Goal: Task Accomplishment & Management: Manage account settings

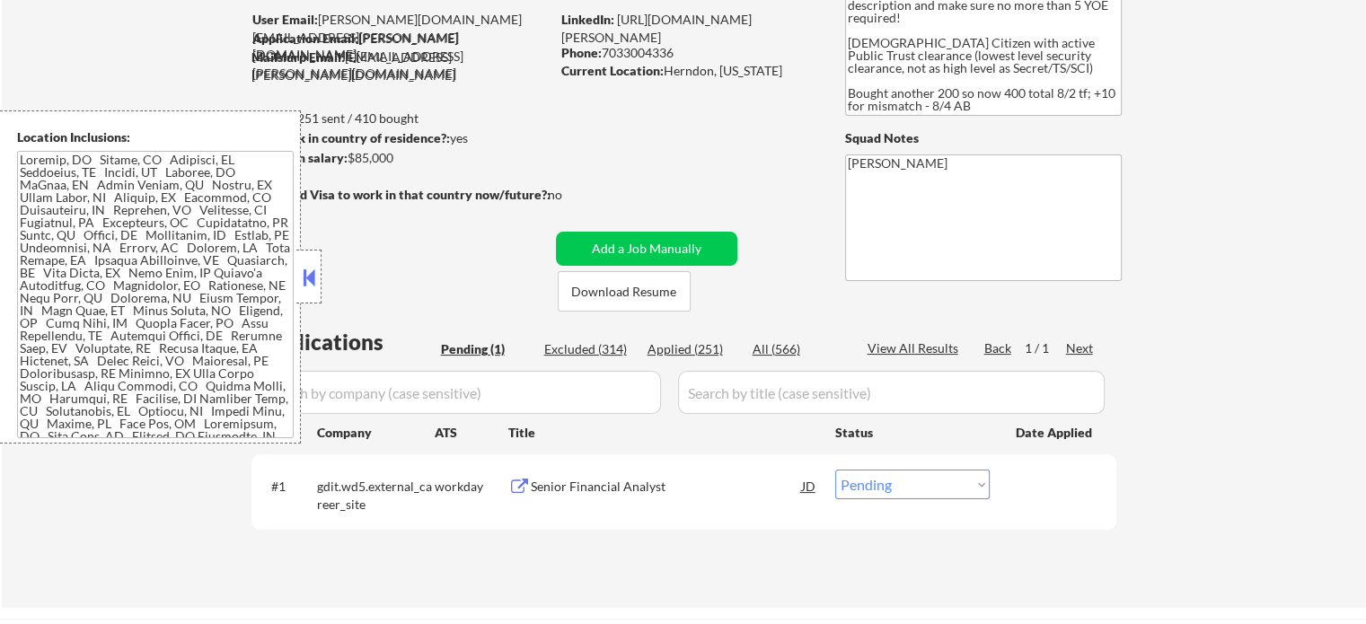
scroll to position [269, 0]
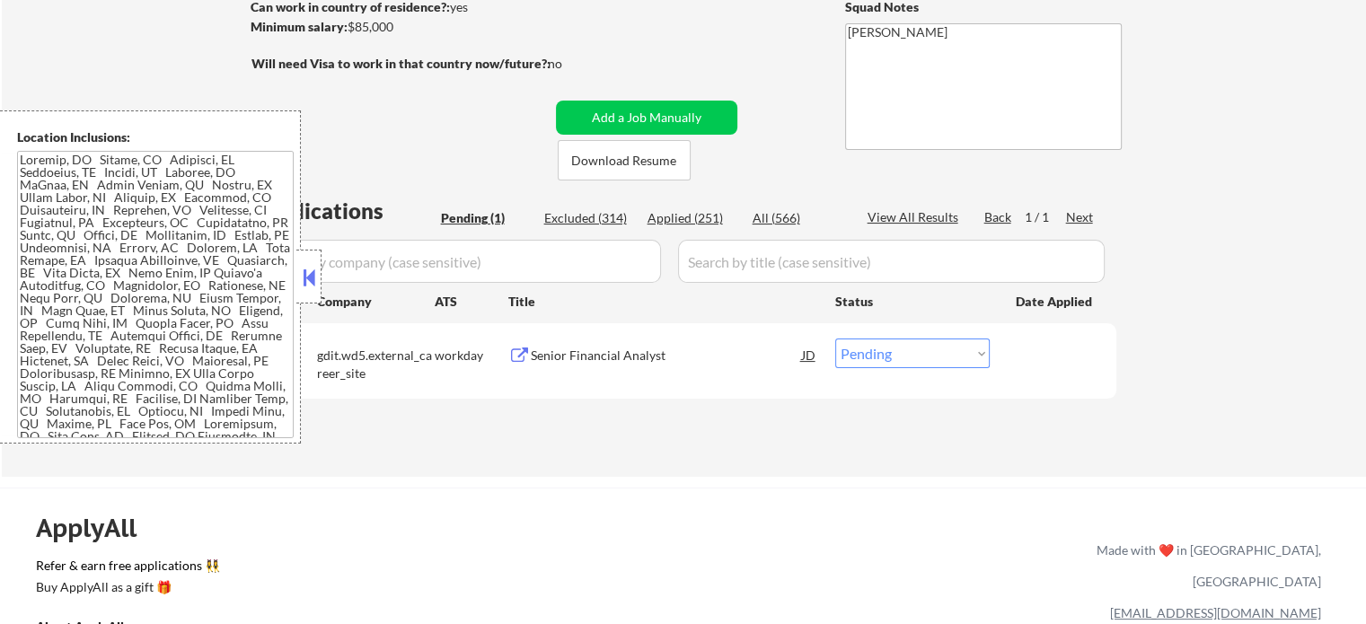
click at [624, 362] on div "Senior Financial Analyst" at bounding box center [666, 356] width 271 height 18
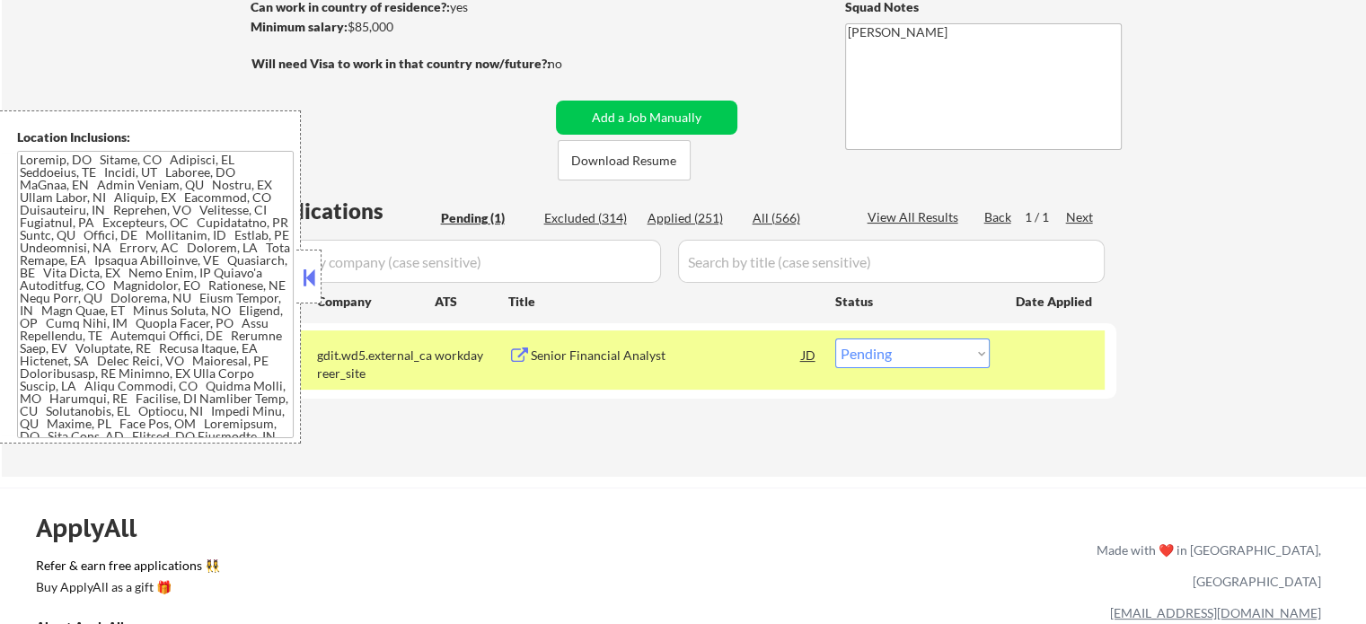
click at [601, 216] on div "Excluded (314)" at bounding box center [589, 218] width 90 height 18
select select ""excluded__other_""
select select ""excluded__location_""
select select ""excluded__expired_""
select select ""excluded__salary_""
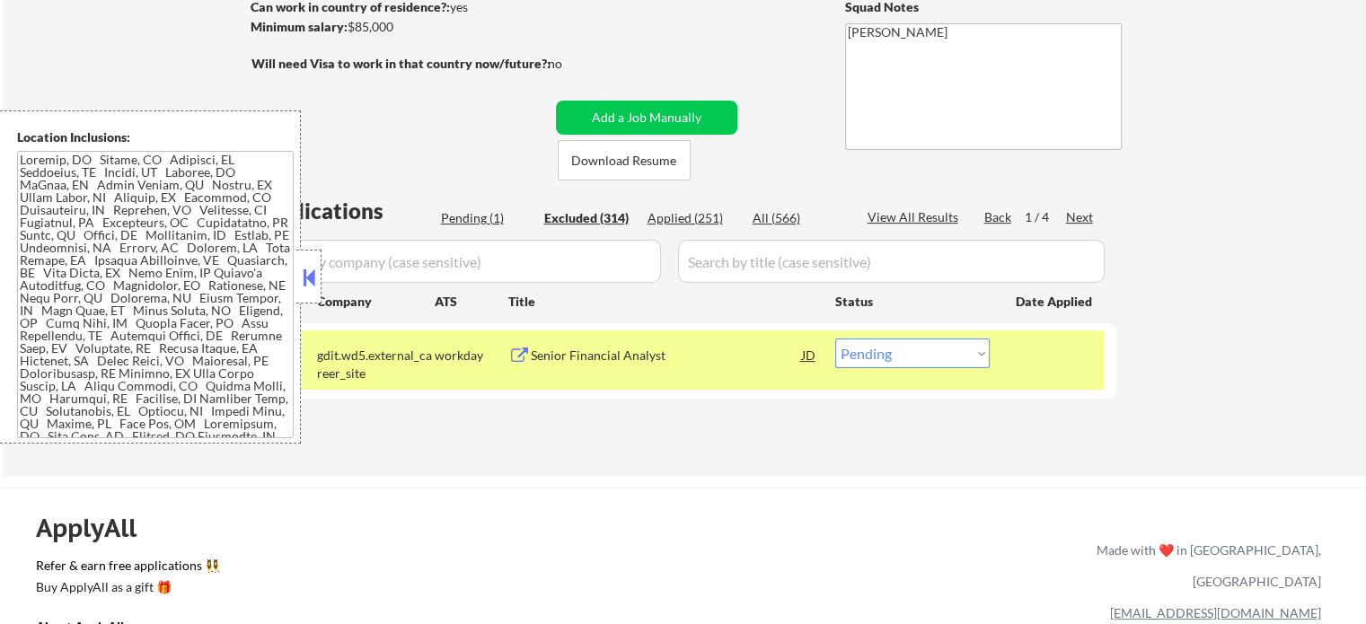
select select ""excluded__location_""
select select ""excluded__expired_""
select select ""excluded__other_""
select select ""excluded__location_""
select select ""excluded__expired_""
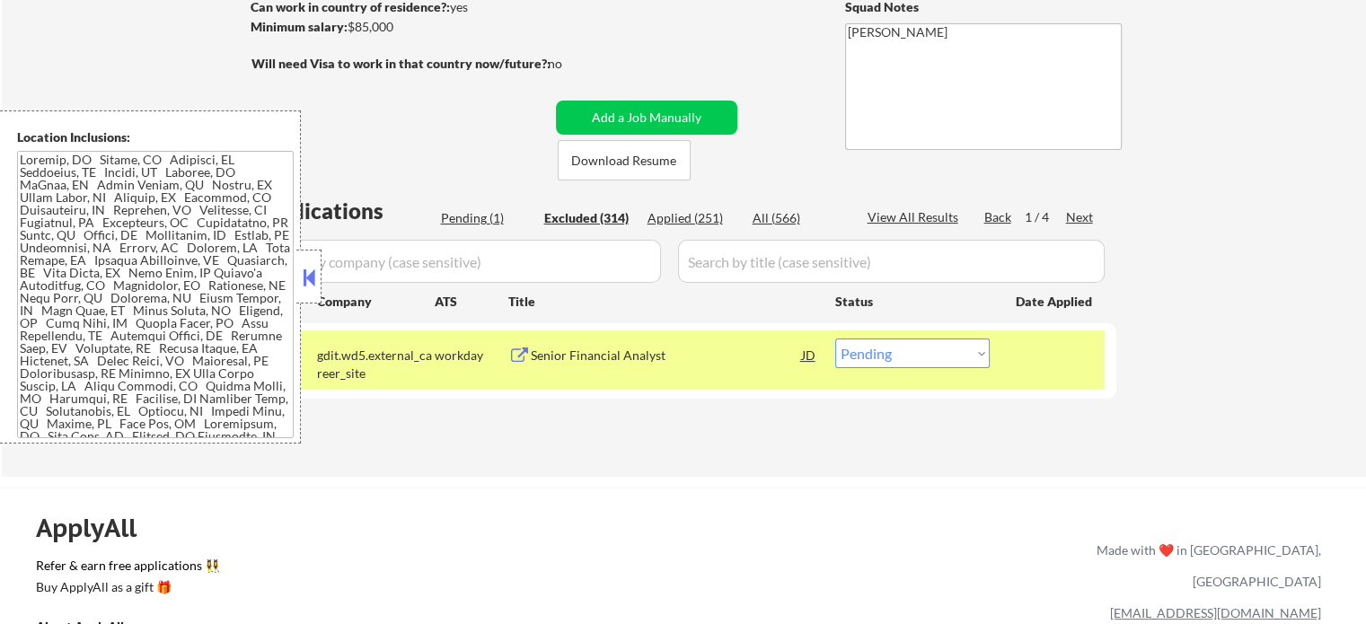
select select ""excluded__location_""
select select ""excluded""
select select ""excluded__expired_""
select select ""excluded""
select select ""excluded__location_""
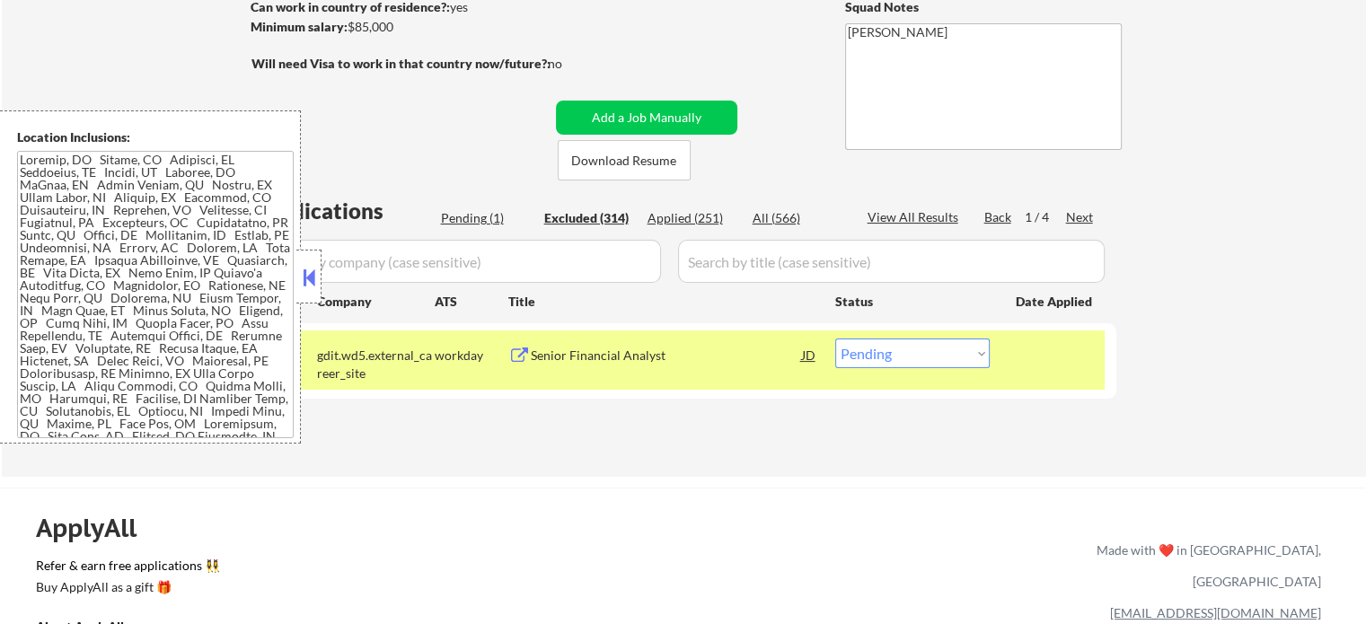
select select ""excluded__location_""
select select ""excluded""
select select ""excluded__expired_""
select select ""excluded__location_""
select select ""excluded__other_""
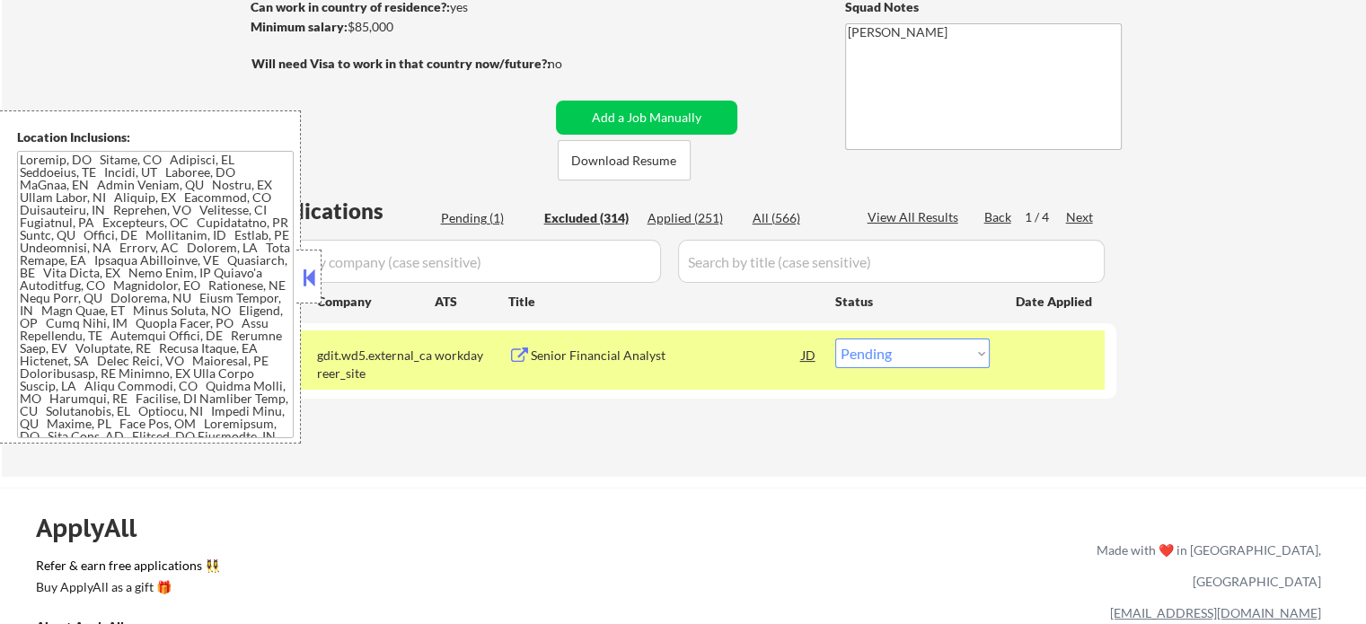
select select ""excluded__other_""
select select ""excluded__salary_""
select select ""excluded__expired_""
select select ""excluded""
select select ""excluded__other_""
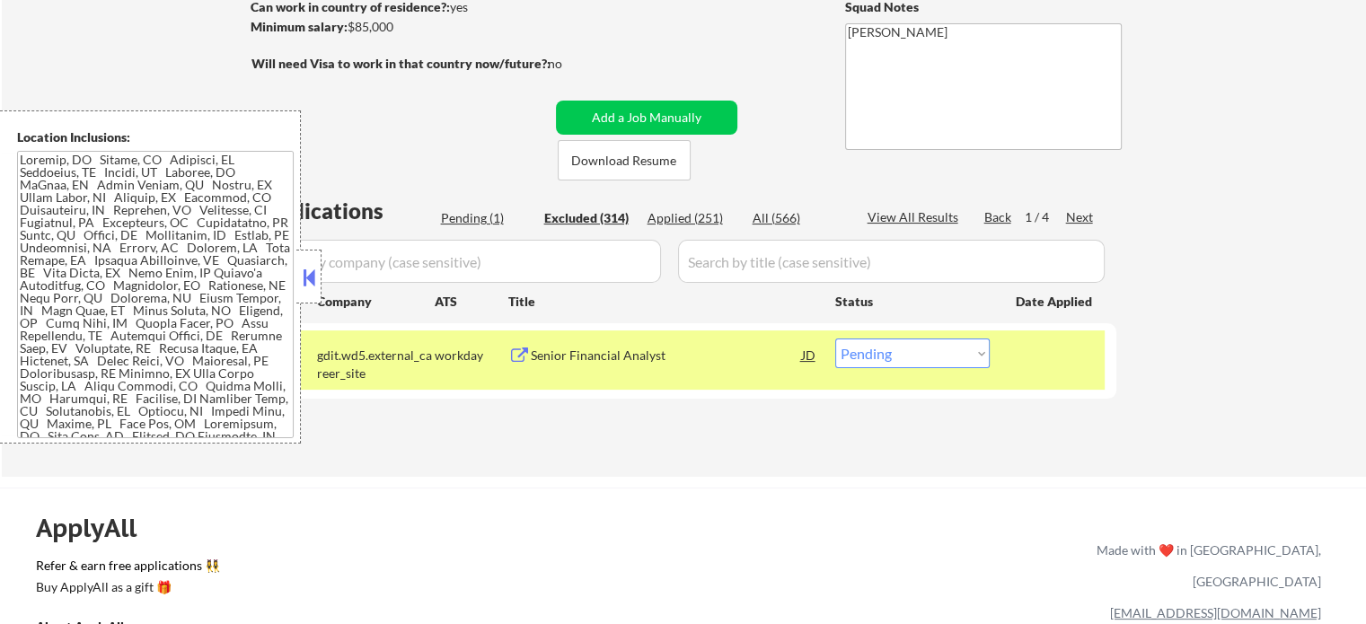
select select ""excluded__expired_""
select select ""excluded__salary_""
select select ""excluded""
select select ""excluded__other_""
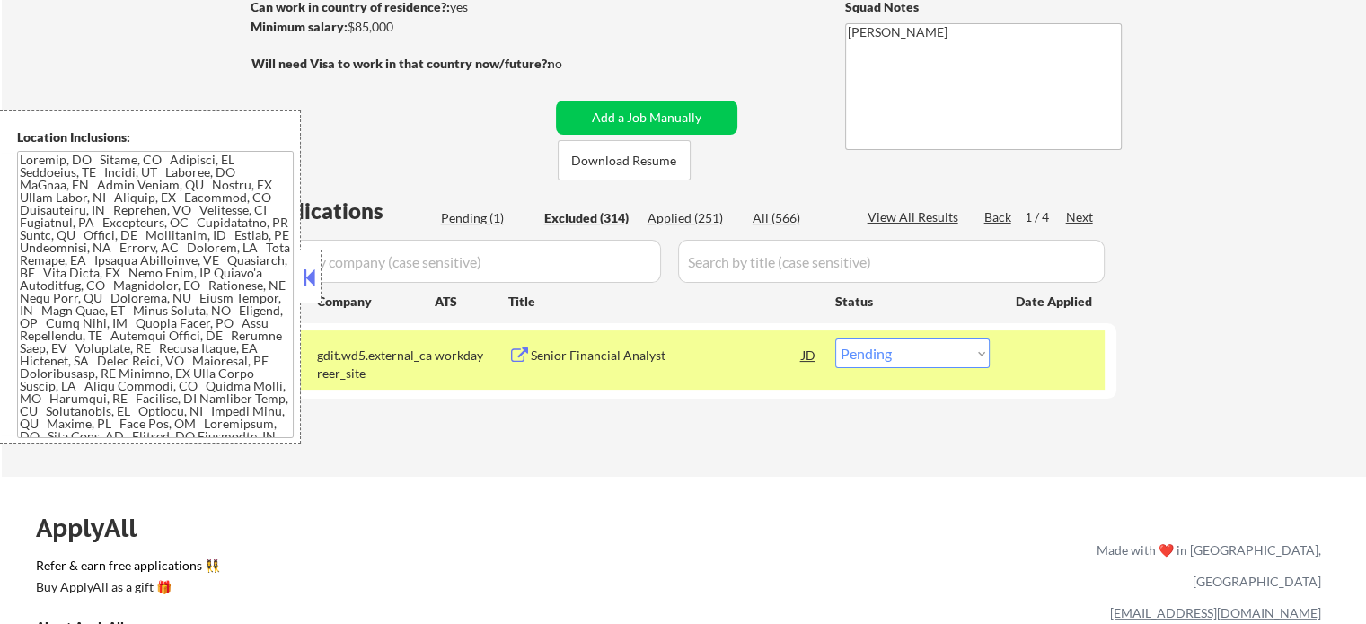
select select ""excluded__other_""
select select ""excluded__location_""
select select ""excluded__other_""
select select ""excluded""
select select ""excluded__other_""
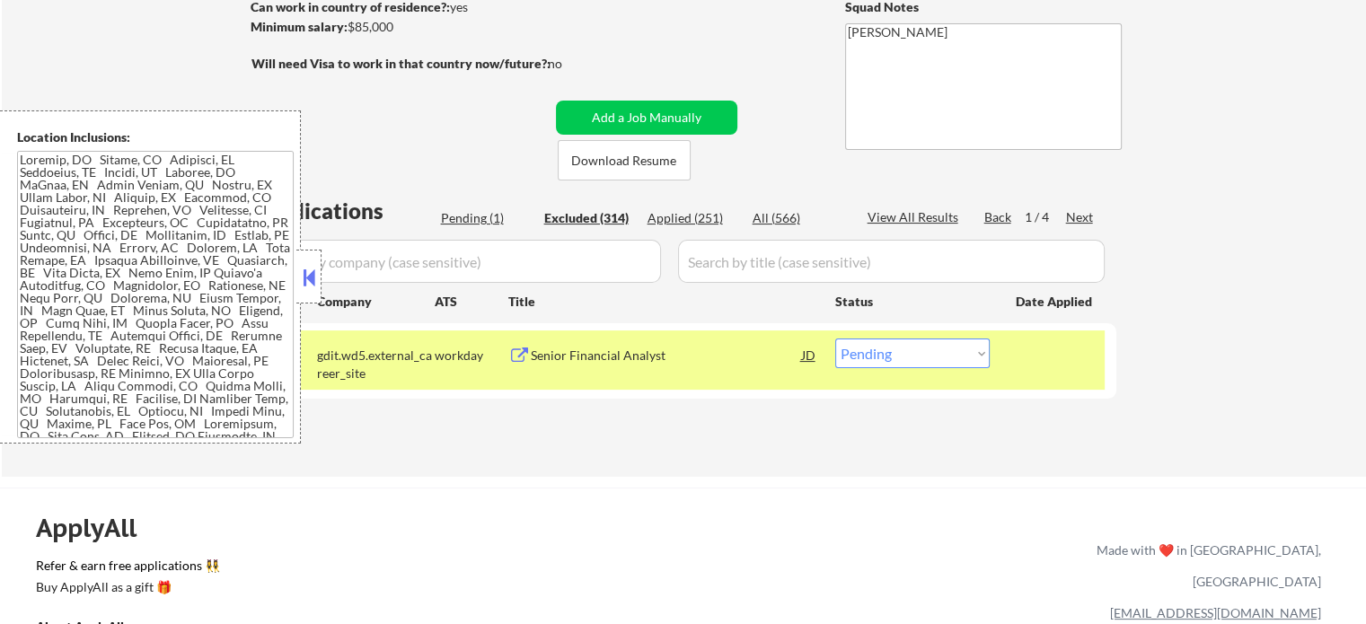
select select ""excluded__expired_""
select select ""excluded""
select select ""excluded__location_""
select select ""excluded__expired_""
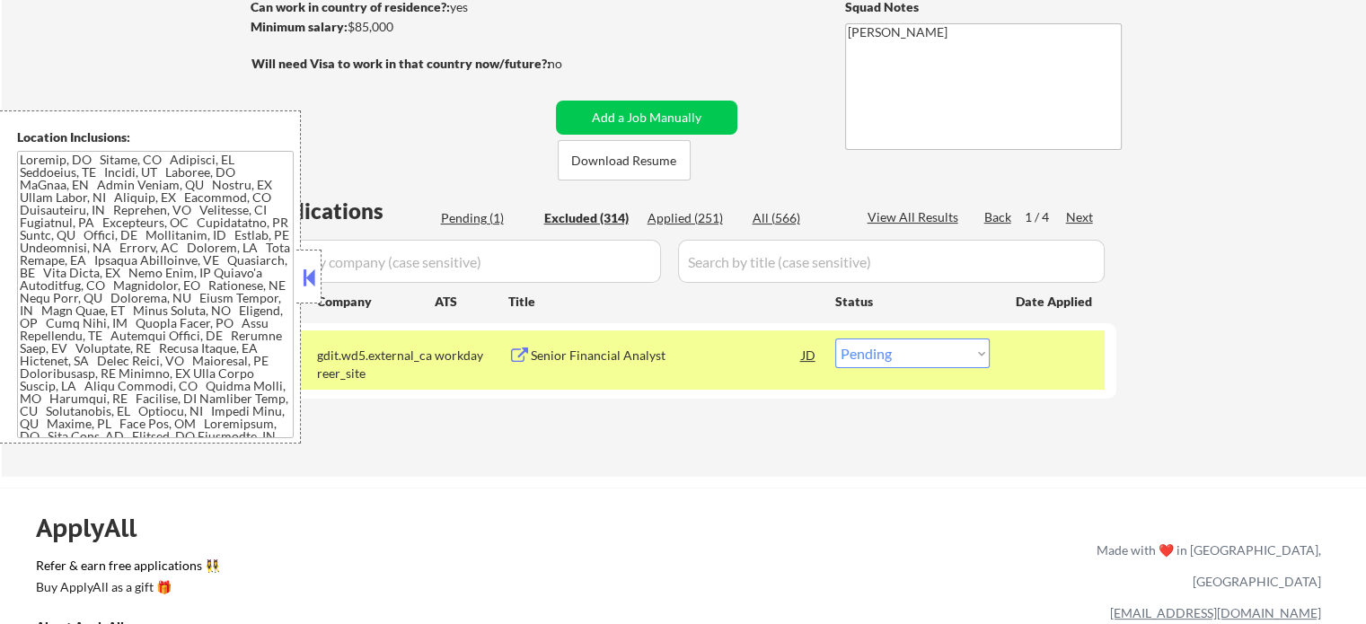
select select ""excluded__expired_""
select select ""excluded__location_""
select select ""excluded__expired_""
select select ""excluded__location_""
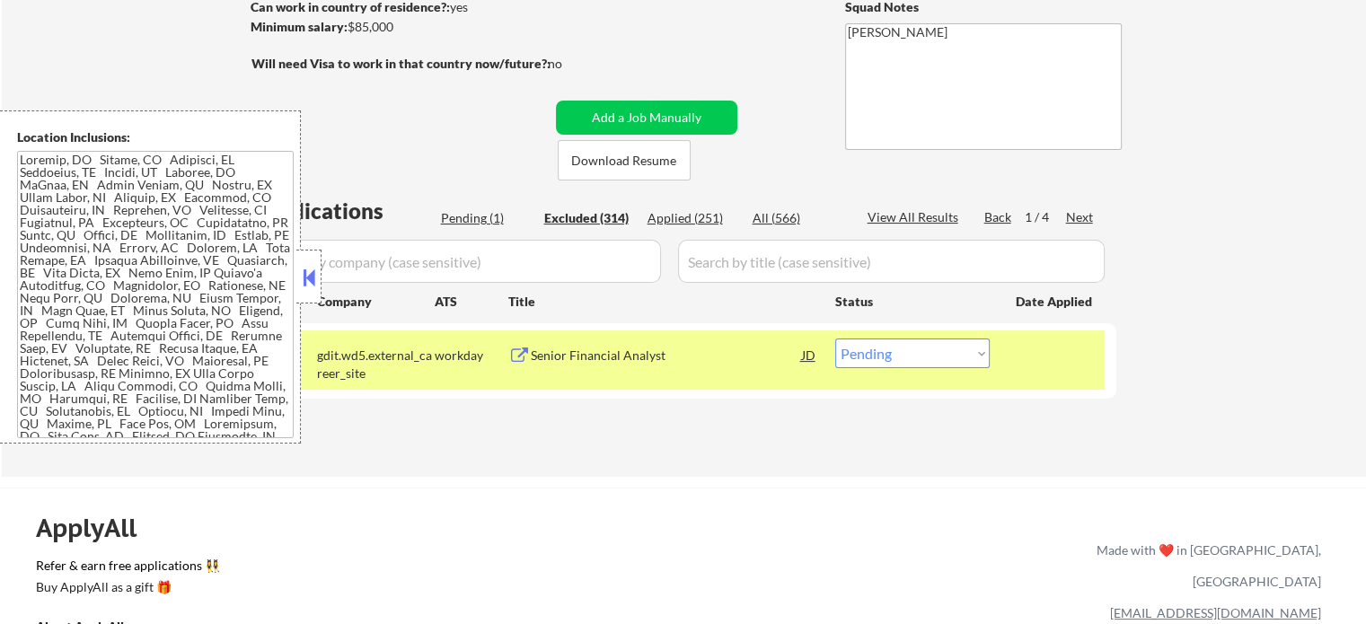
select select ""excluded__expired_""
select select ""excluded""
select select ""excluded__expired_""
select select ""excluded__salary_""
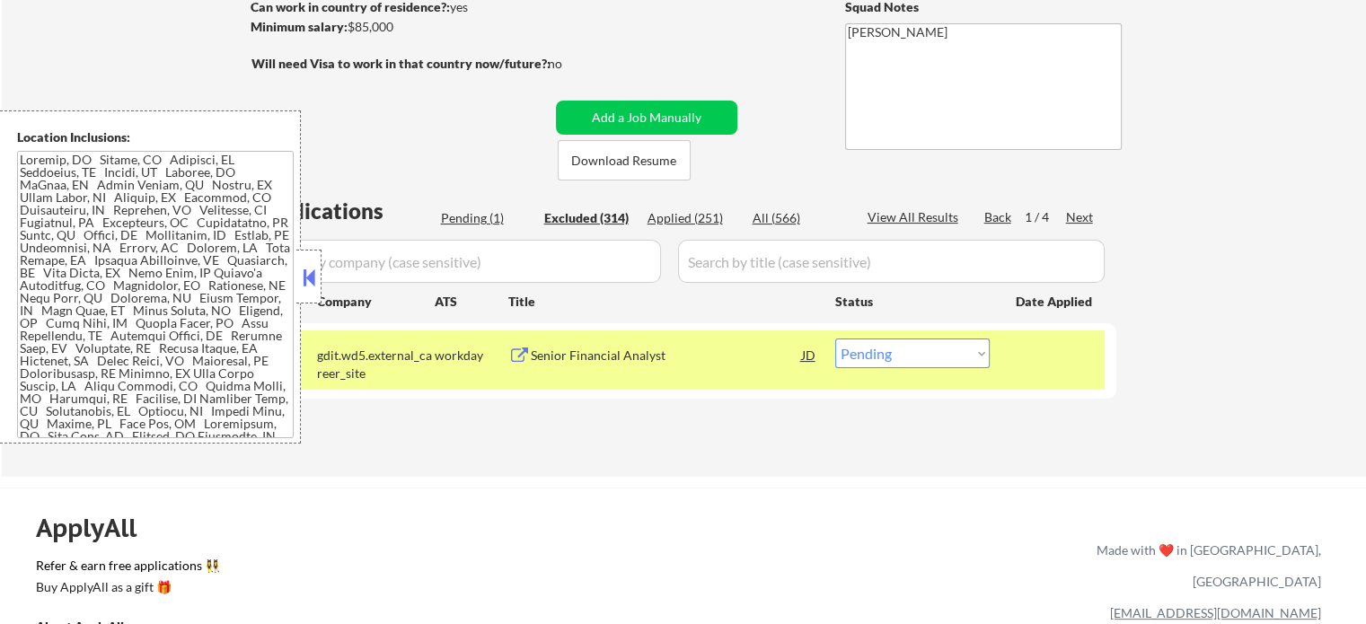
select select ""excluded__salary_""
select select ""excluded__location_""
select select ""excluded""
select select ""excluded__location_""
select select ""excluded__expired_""
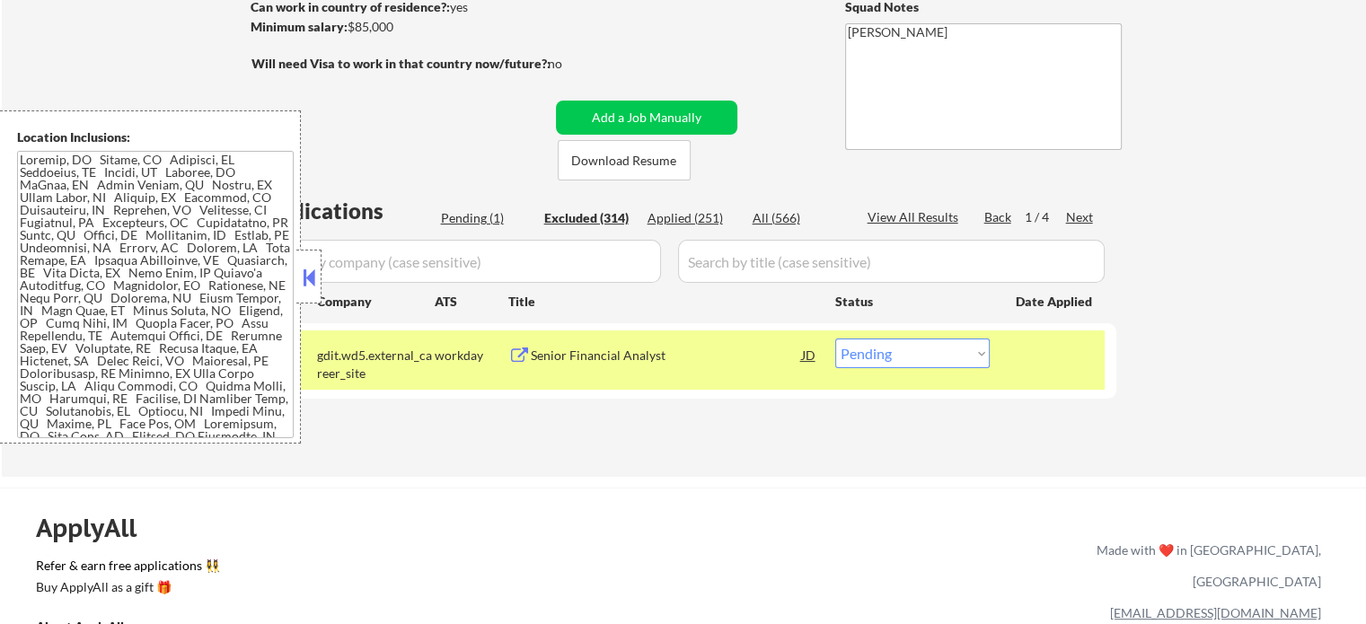
select select ""excluded__salary_""
select select ""excluded""
select select ""excluded__expired_""
select select ""excluded__salary_""
select select ""excluded__location_""
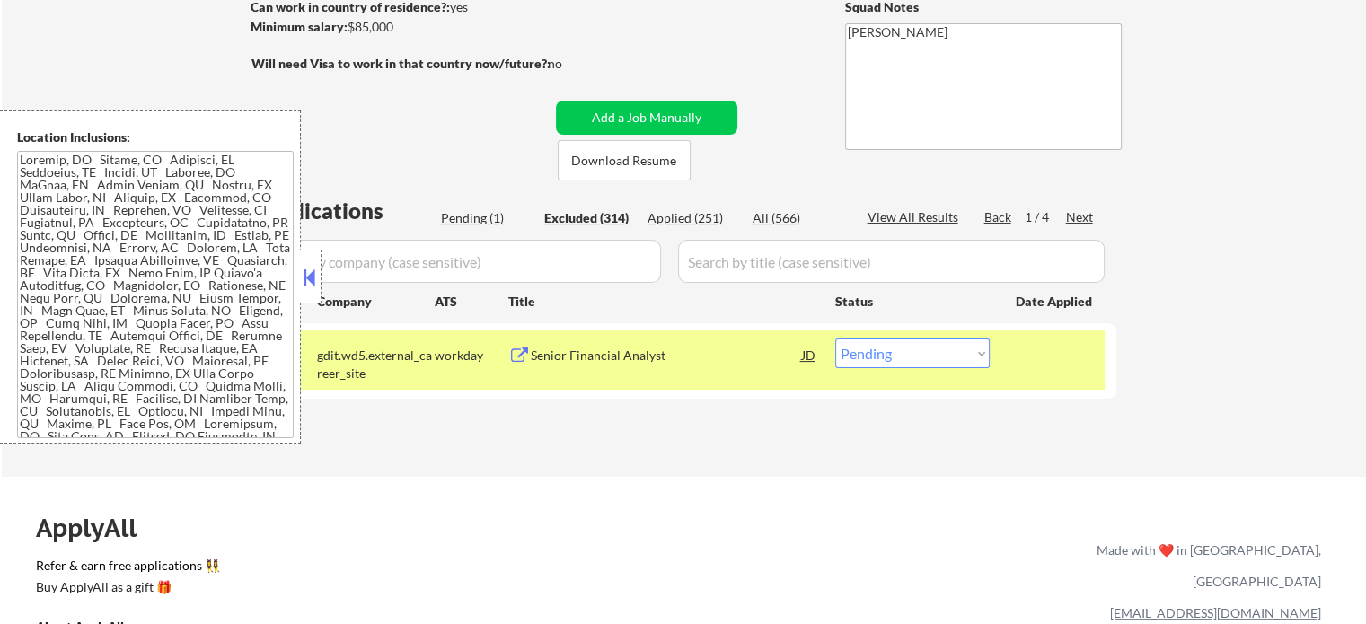
select select ""excluded""
select select ""excluded__expired_""
select select ""excluded__location_""
select select ""excluded__expired_""
select select ""excluded__location_""
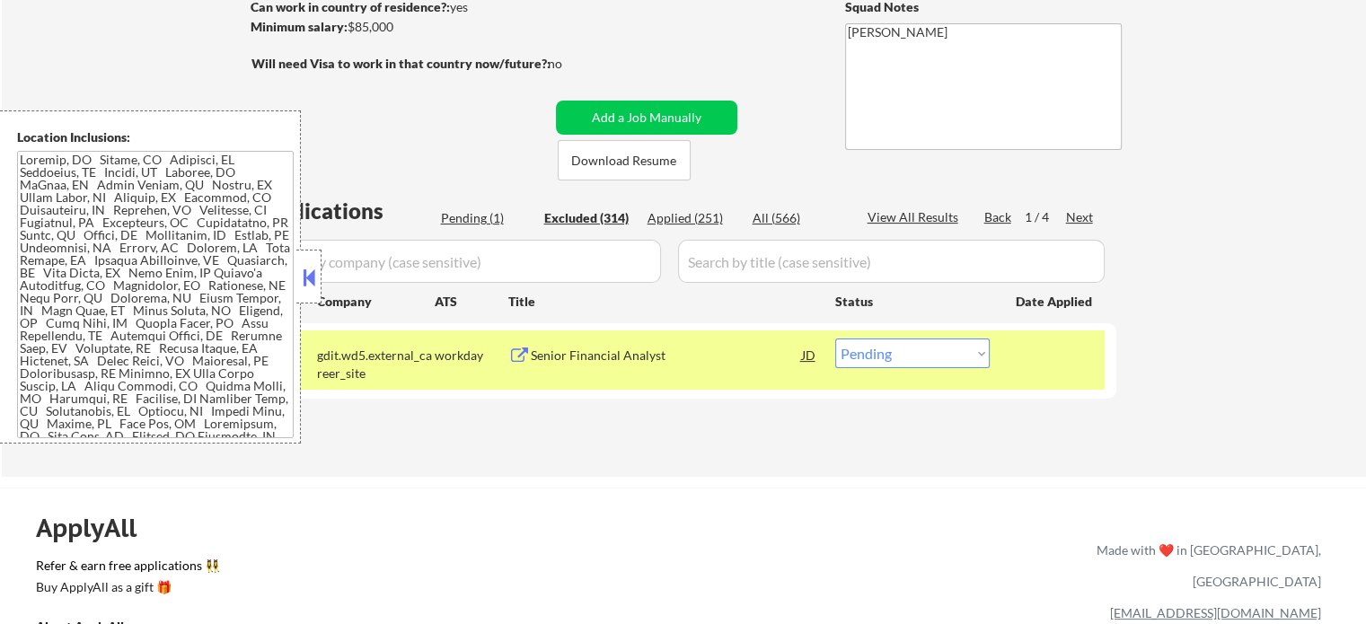
select select ""excluded__expired_""
select select ""excluded__salary_""
select select ""excluded__location_""
select select ""excluded""
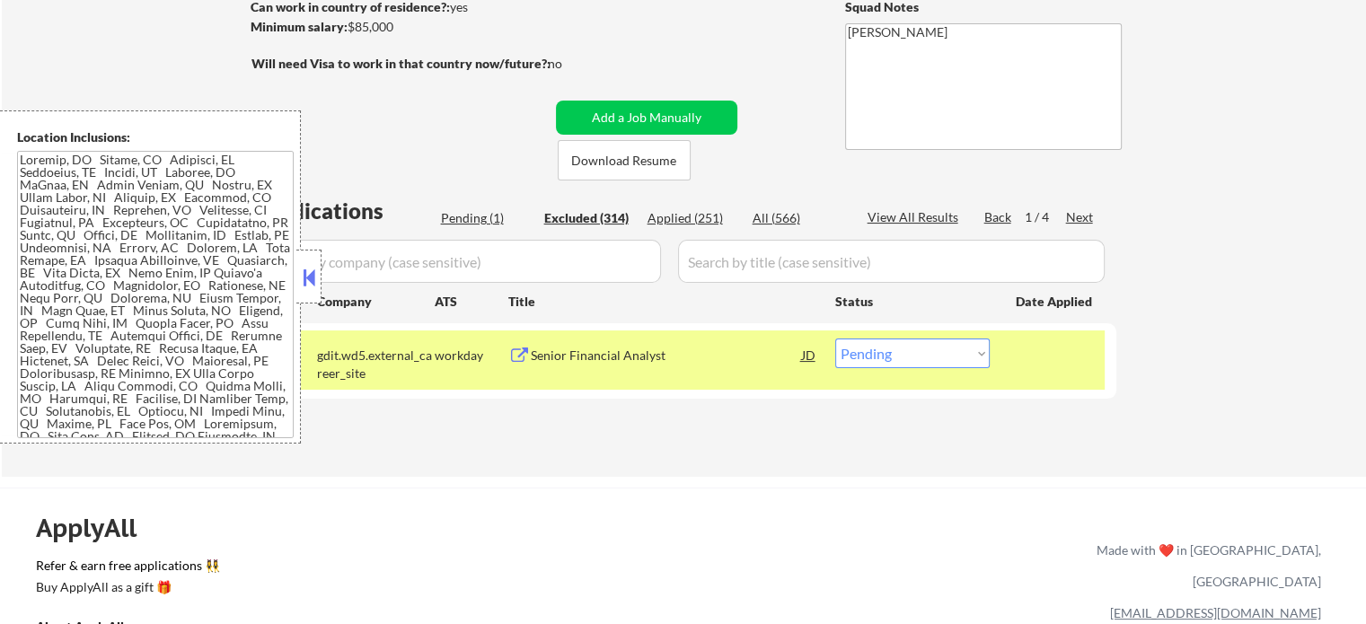
select select ""excluded__expired_""
select select ""excluded""
select select ""excluded__expired_""
select select ""excluded__salary_""
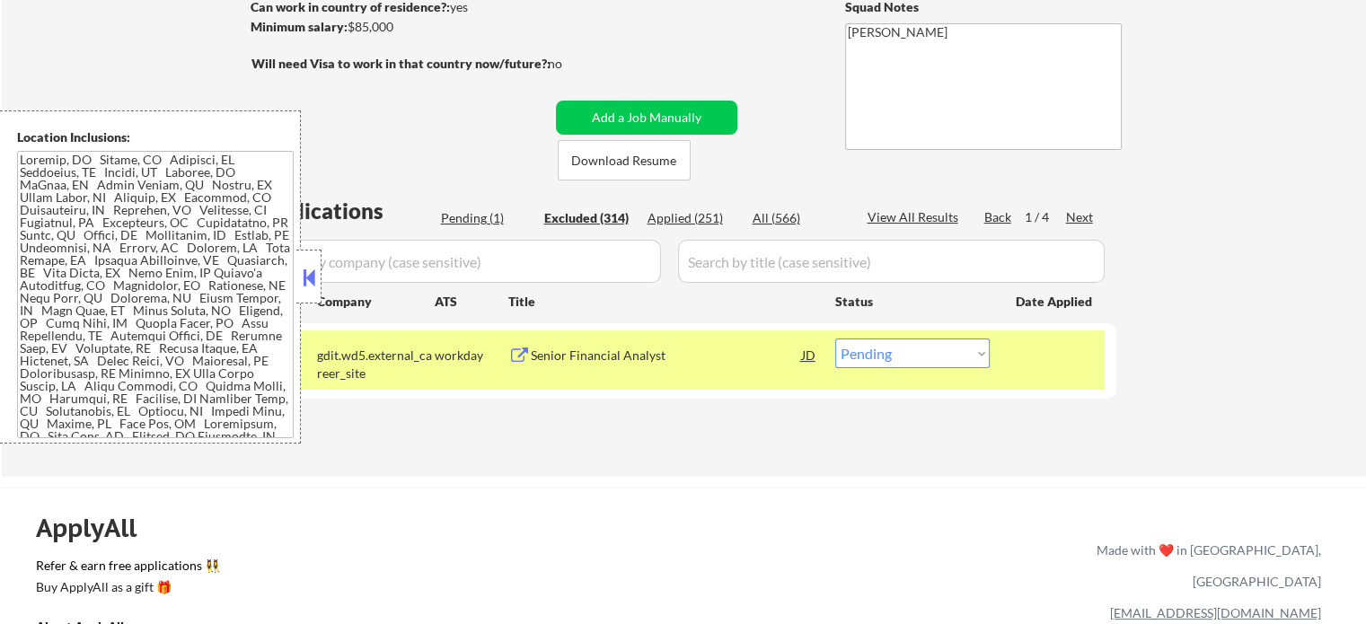
select select ""excluded__expired_""
select select ""excluded__location_""
select select ""excluded__expired_""
select select ""excluded""
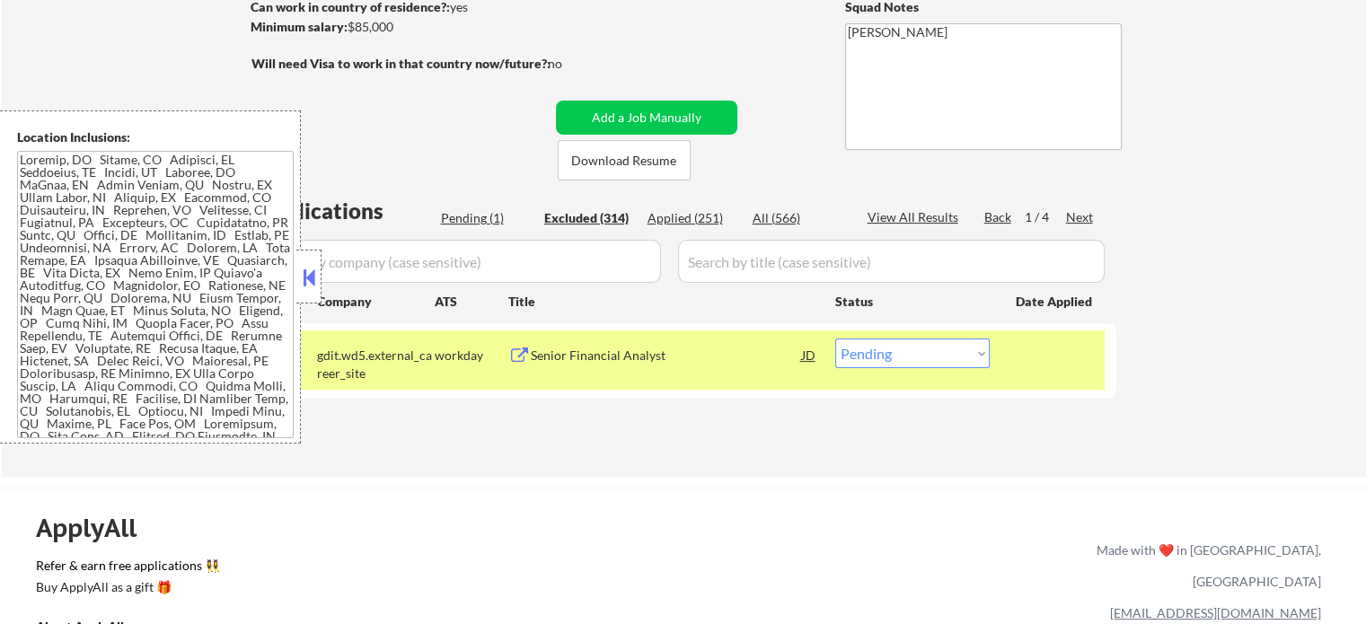
select select ""excluded__location_""
select select ""excluded__expired_""
select select ""excluded__other_""
select select ""excluded__location_""
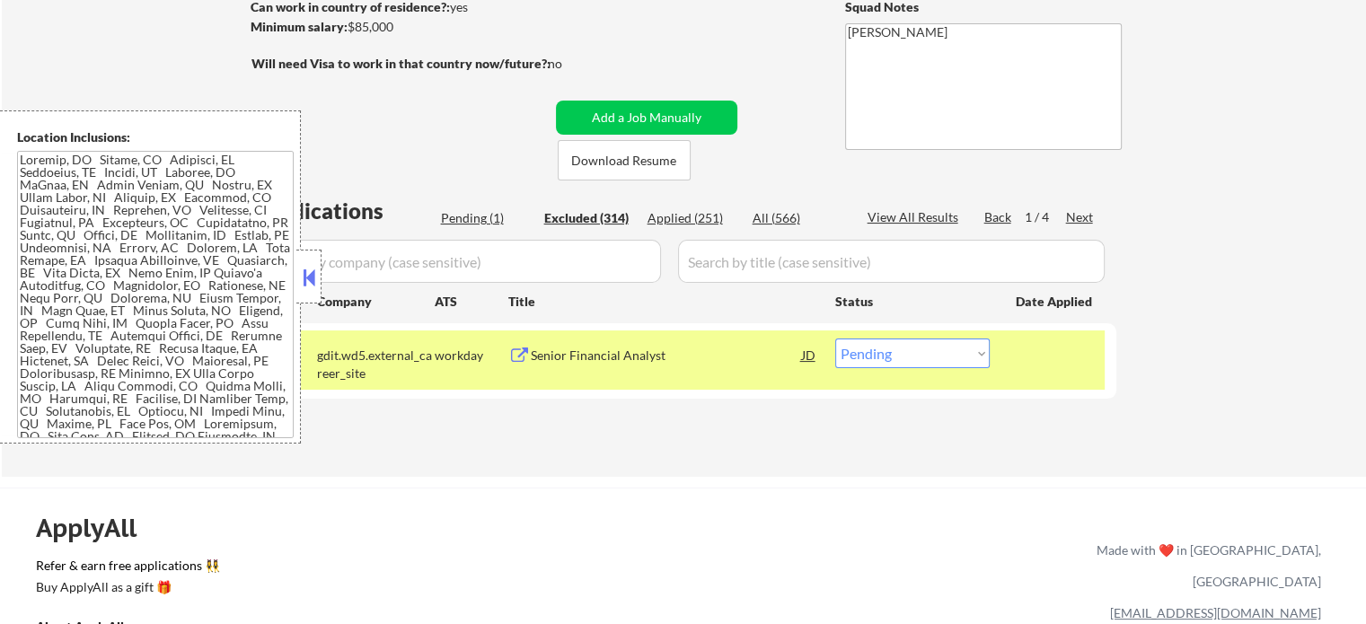
select select ""excluded__location_""
select select ""excluded__other_""
select select ""excluded__location_""
select select ""excluded__expired_""
select select ""excluded""
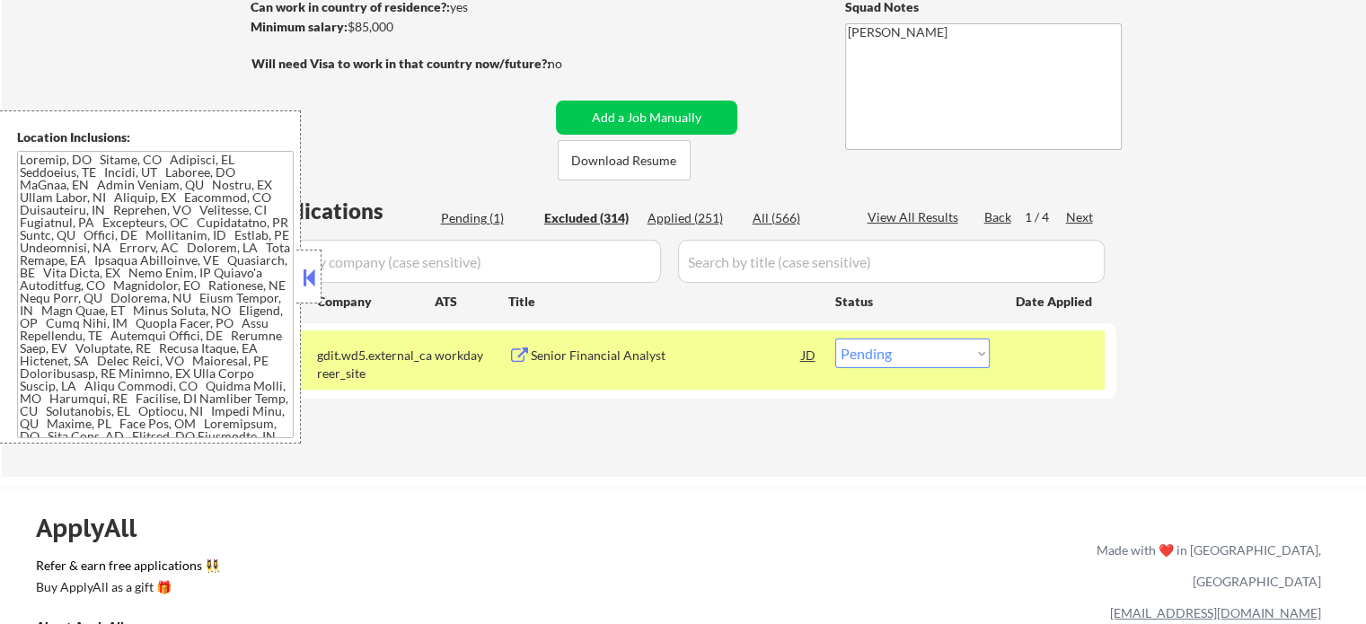
select select ""excluded__other_""
select select ""excluded__location_""
select select ""excluded__other_""
select select ""excluded__salary_""
select select ""excluded__expired_""
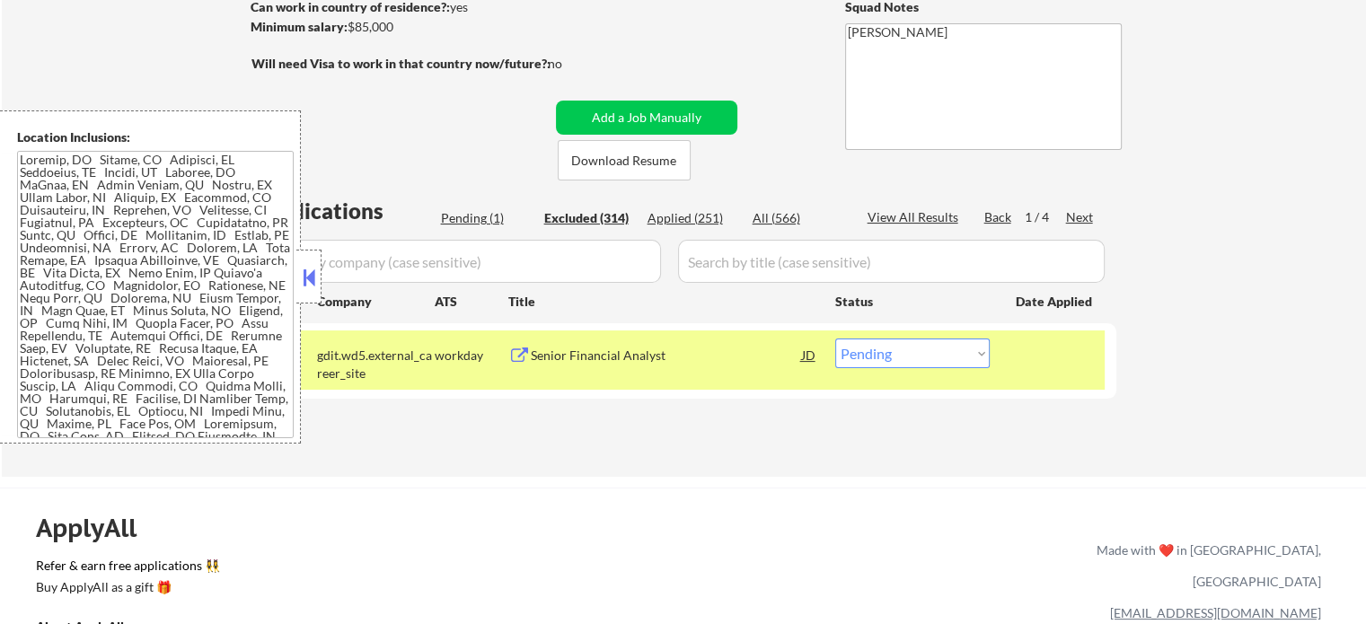
select select ""excluded__expired_""
select select ""excluded__location_""
select select ""excluded__expired_""
select select ""excluded__location_""
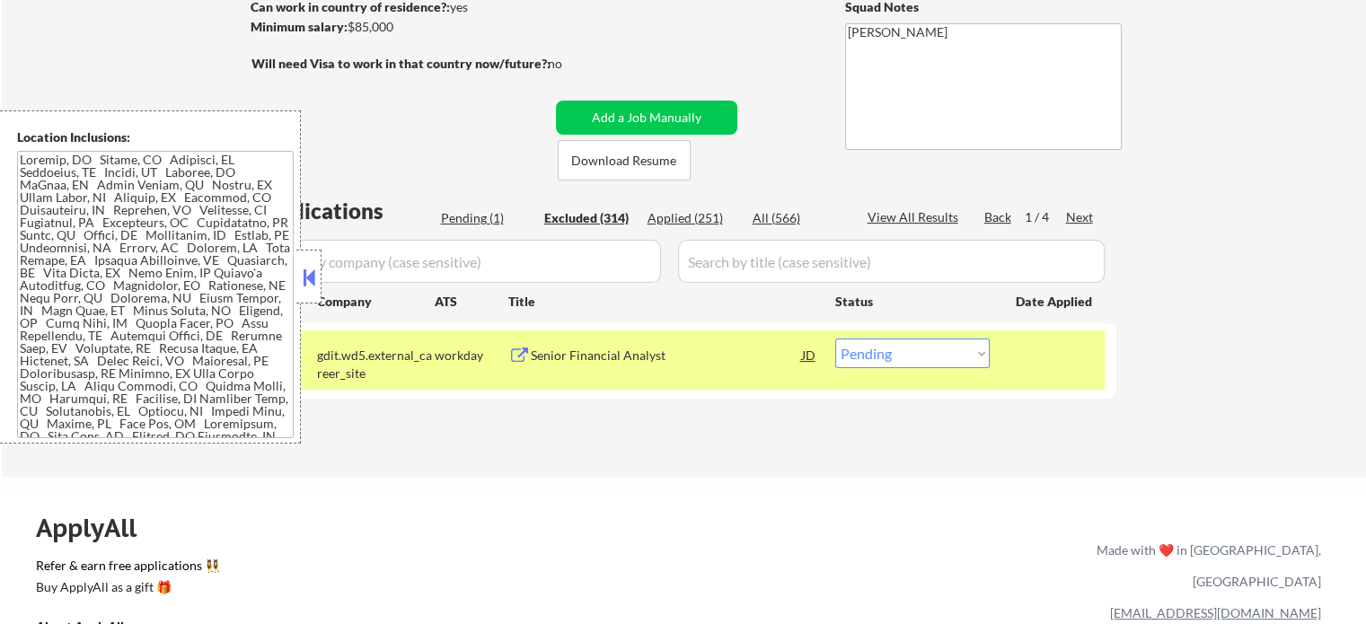
select select ""excluded__expired_""
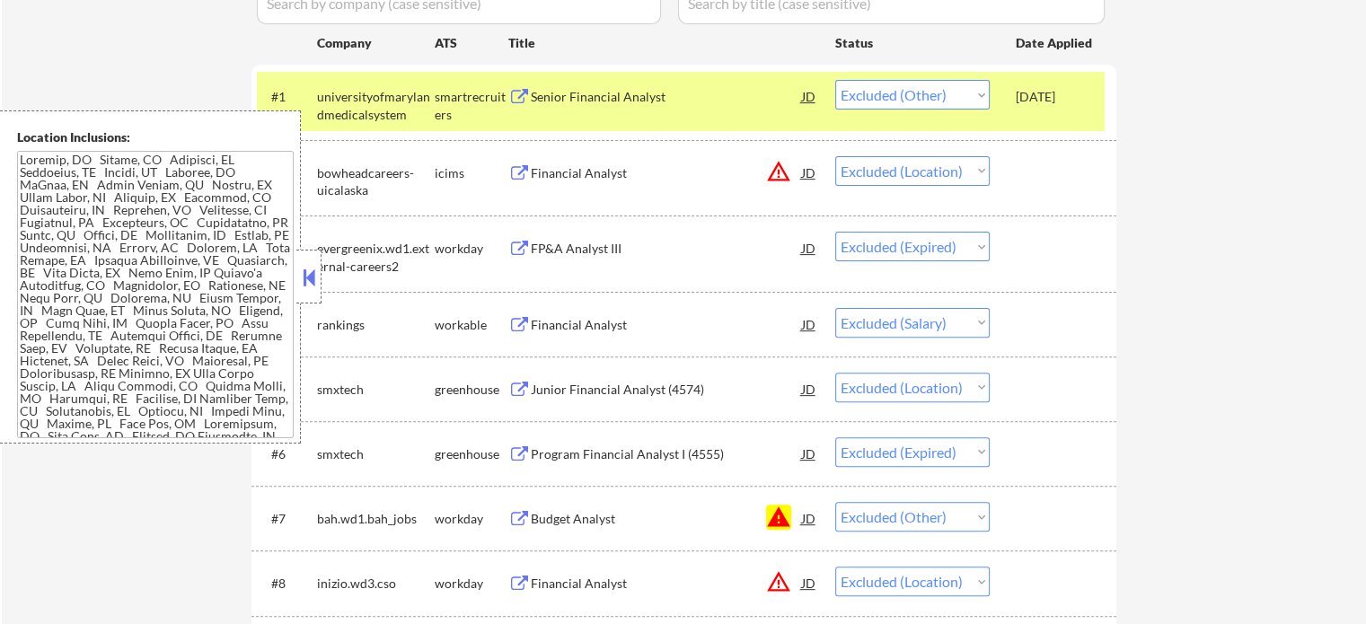
scroll to position [539, 0]
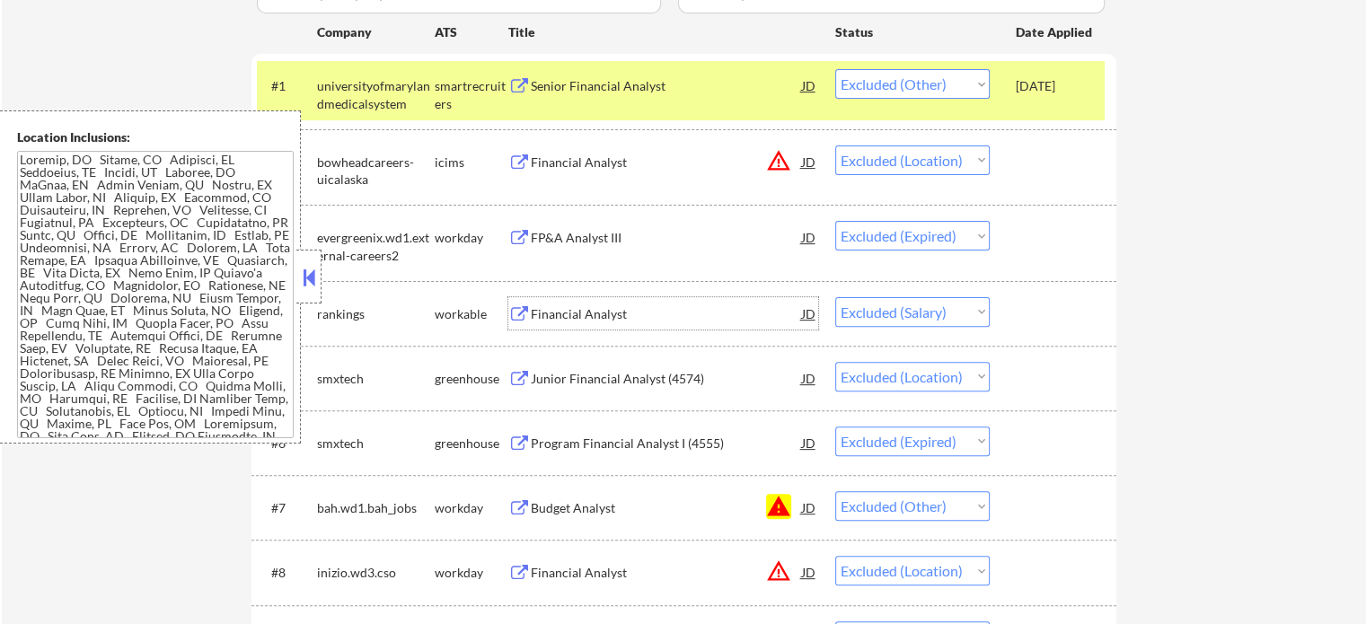
click at [622, 312] on div "Financial Analyst" at bounding box center [666, 314] width 271 height 18
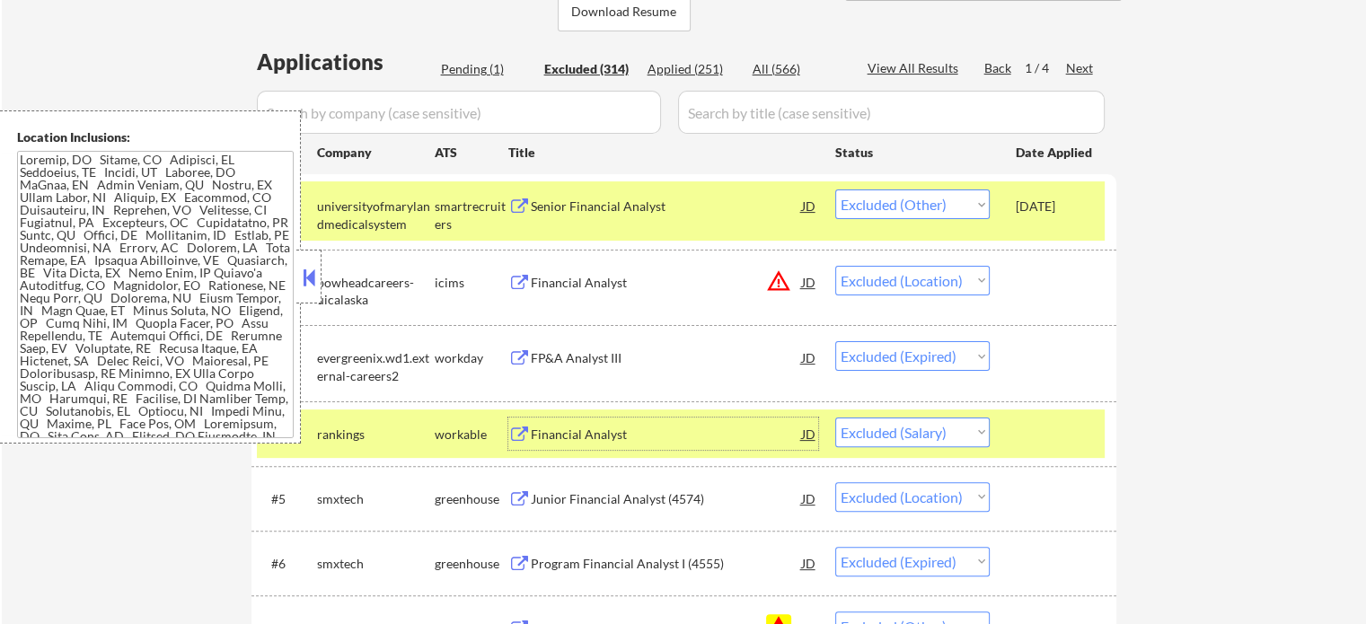
scroll to position [269, 0]
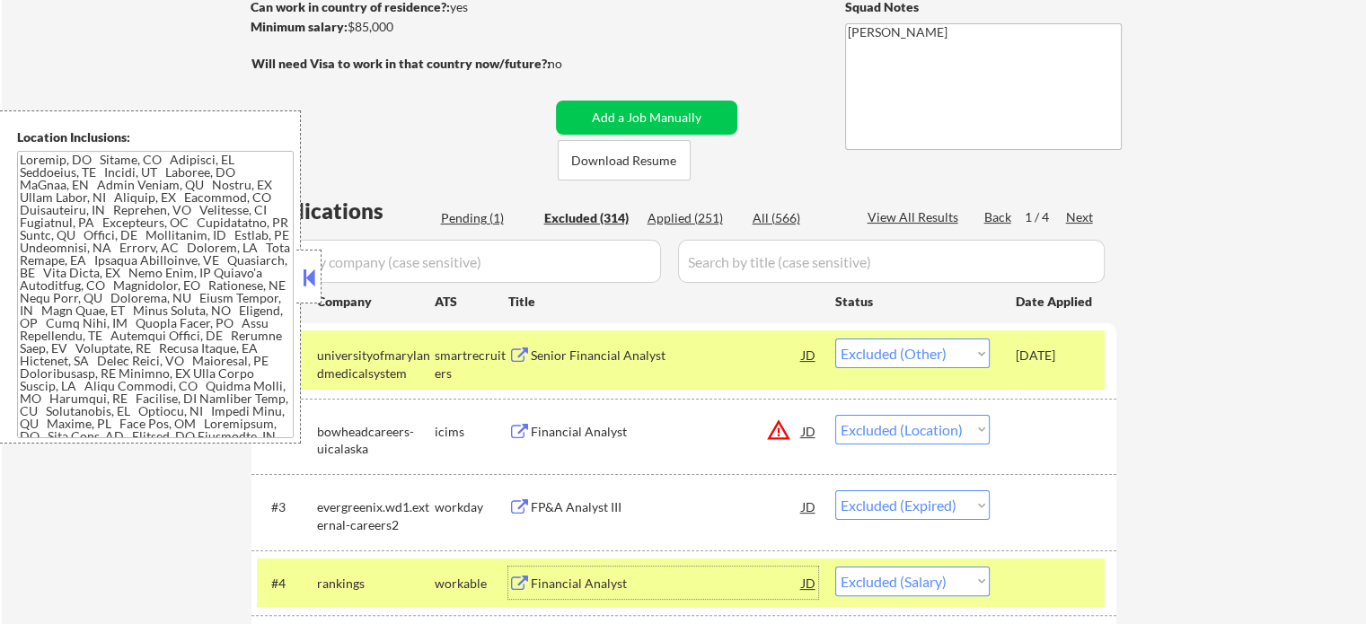
click at [470, 219] on div "Pending (1)" at bounding box center [486, 218] width 90 height 18
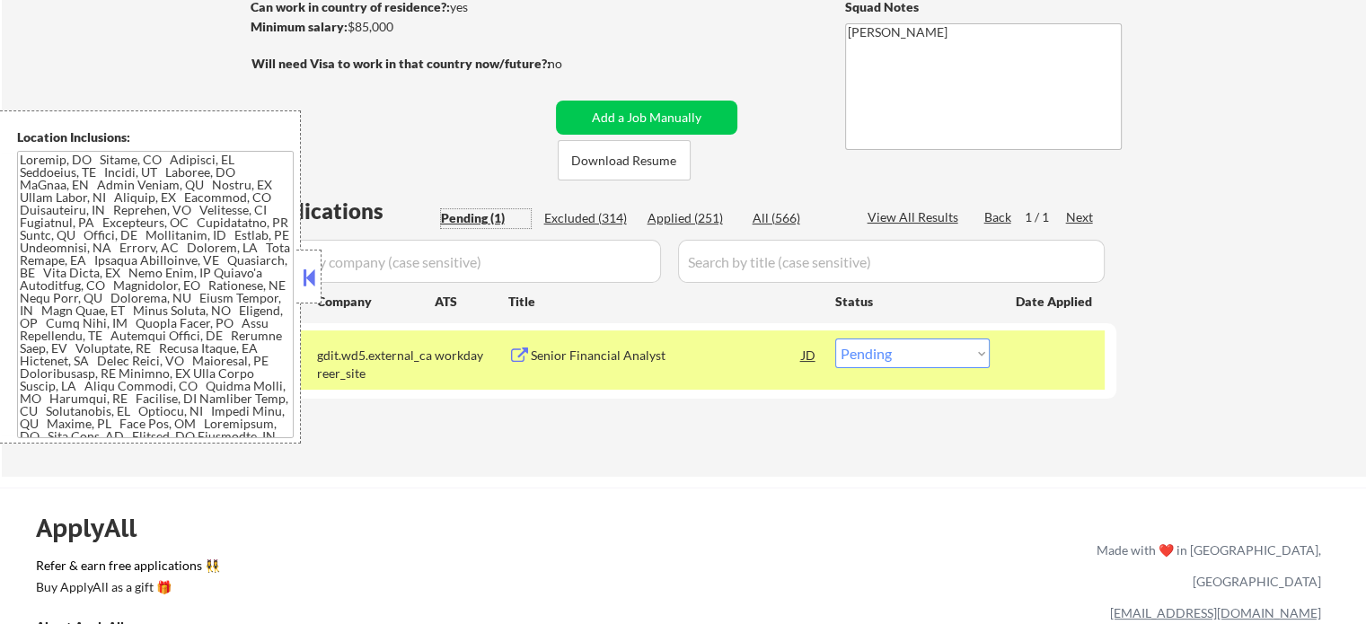
click at [174, 326] on textarea at bounding box center [155, 294] width 277 height 287
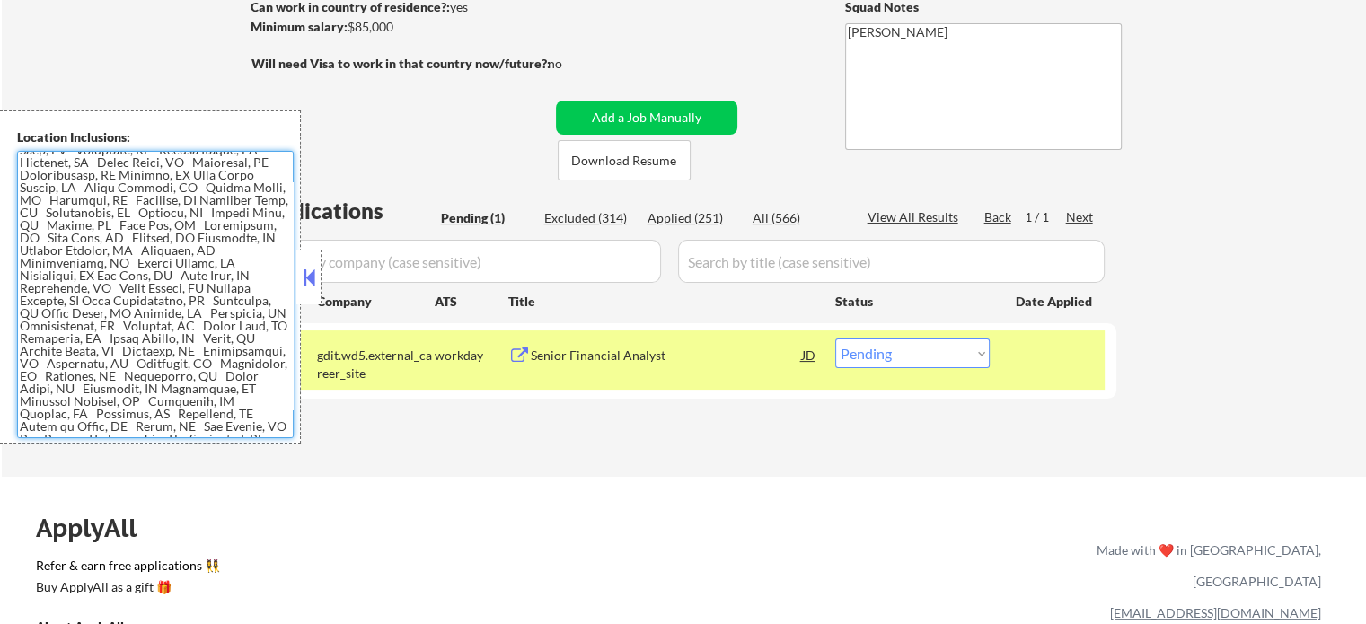
scroll to position [446, 0]
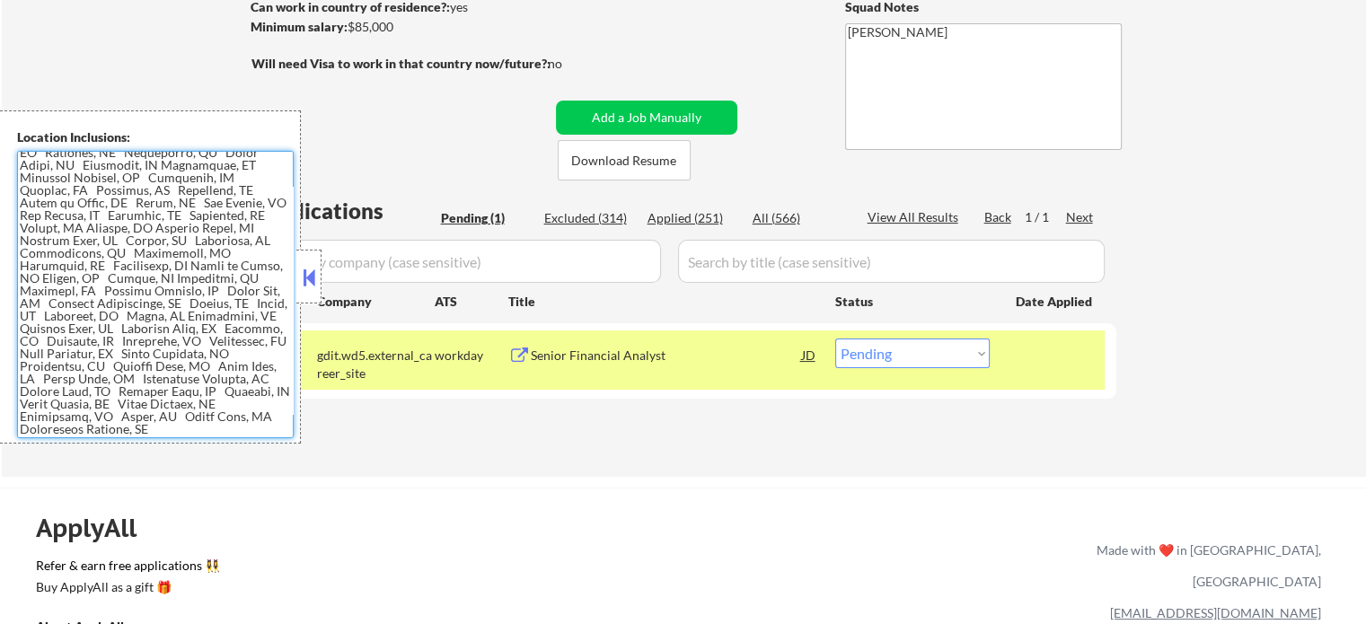
drag, startPoint x: 22, startPoint y: 154, endPoint x: 273, endPoint y: 444, distance: 384.5
click at [269, 355] on body "← Return to /applysquad Mailslurp Inbox Job Search Builder [PERSON_NAME] User E…" at bounding box center [683, 43] width 1366 height 624
drag, startPoint x: 873, startPoint y: 344, endPoint x: 867, endPoint y: 365, distance: 22.2
click at [871, 346] on select "Choose an option... Pending Applied Excluded (Questions) Excluded (Expired) Exc…" at bounding box center [912, 353] width 154 height 30
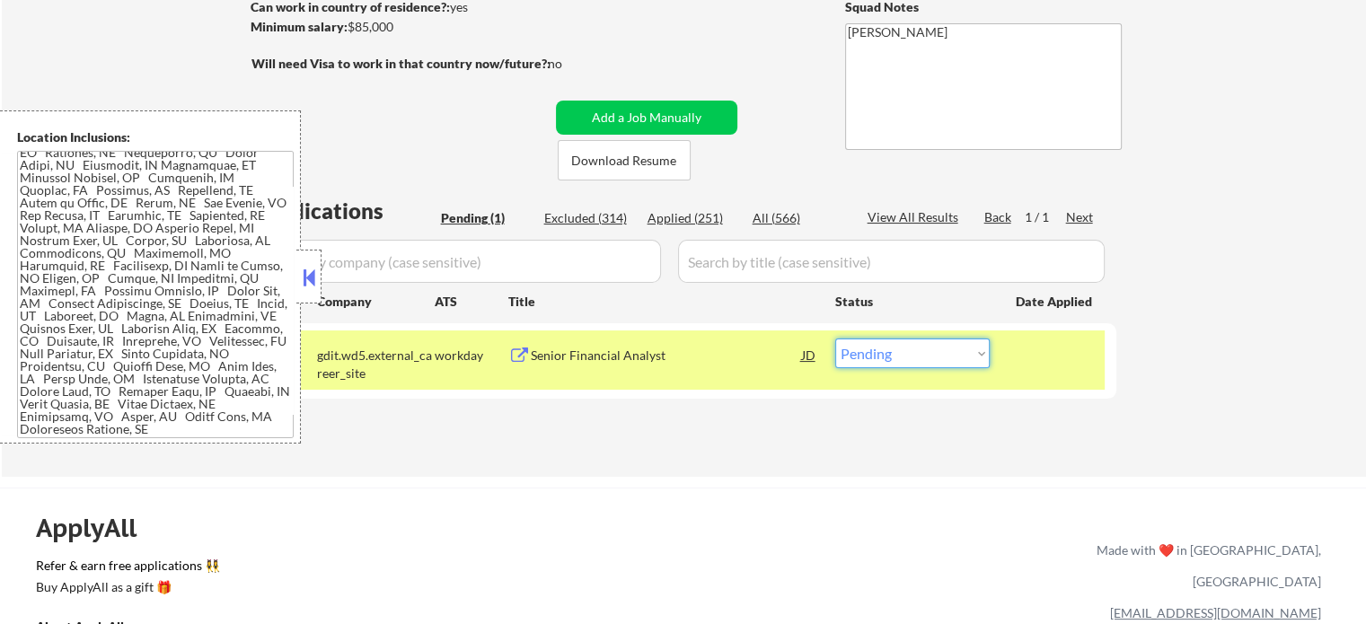
select select ""applied""
click at [835, 338] on select "Choose an option... Pending Applied Excluded (Questions) Excluded (Expired) Exc…" at bounding box center [912, 353] width 154 height 30
